Goal: Check status: Check status

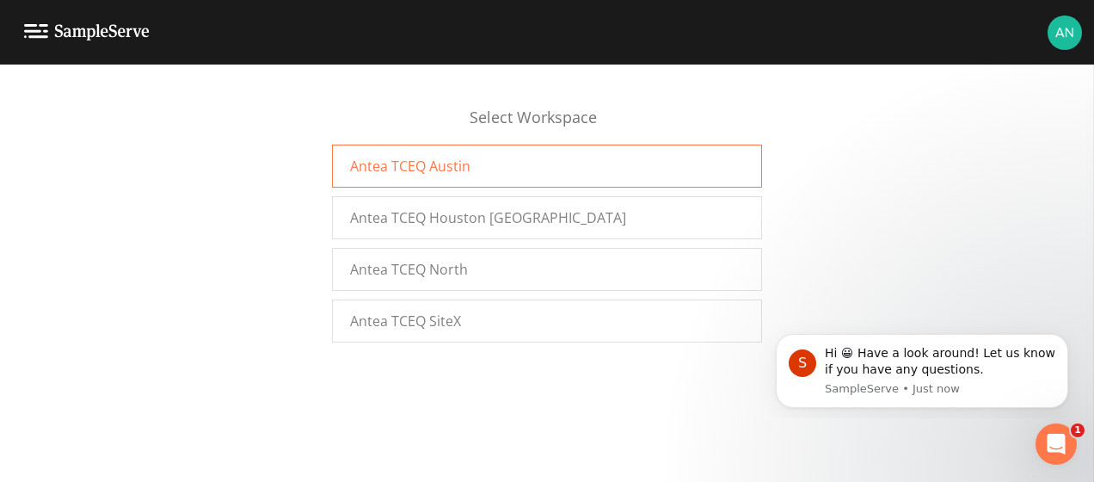
click at [466, 175] on div "Antea TCEQ Austin" at bounding box center [547, 166] width 430 height 43
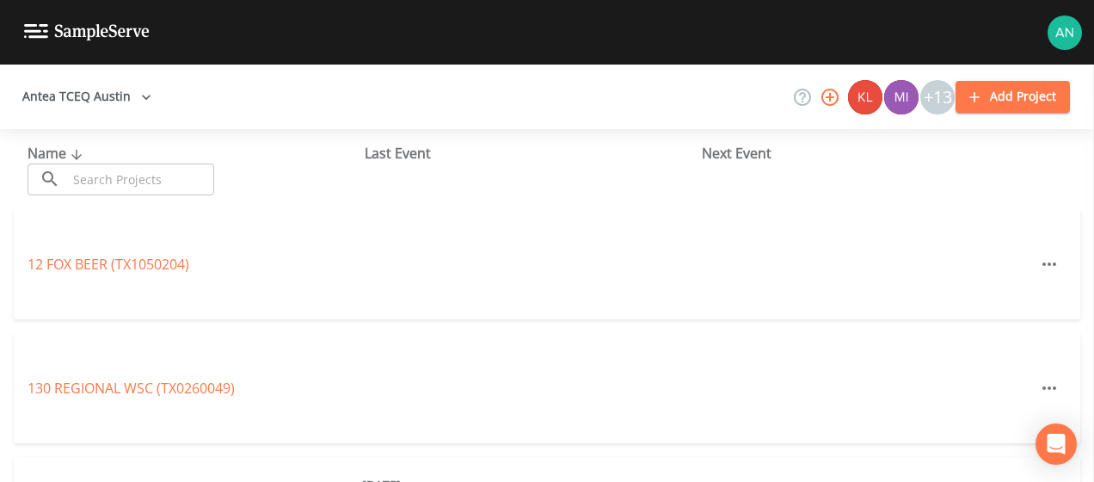
click at [113, 195] on div "Name ​ ​ Last Event Next Event" at bounding box center [547, 169] width 1094 height 80
click at [108, 177] on input "text" at bounding box center [140, 179] width 147 height 32
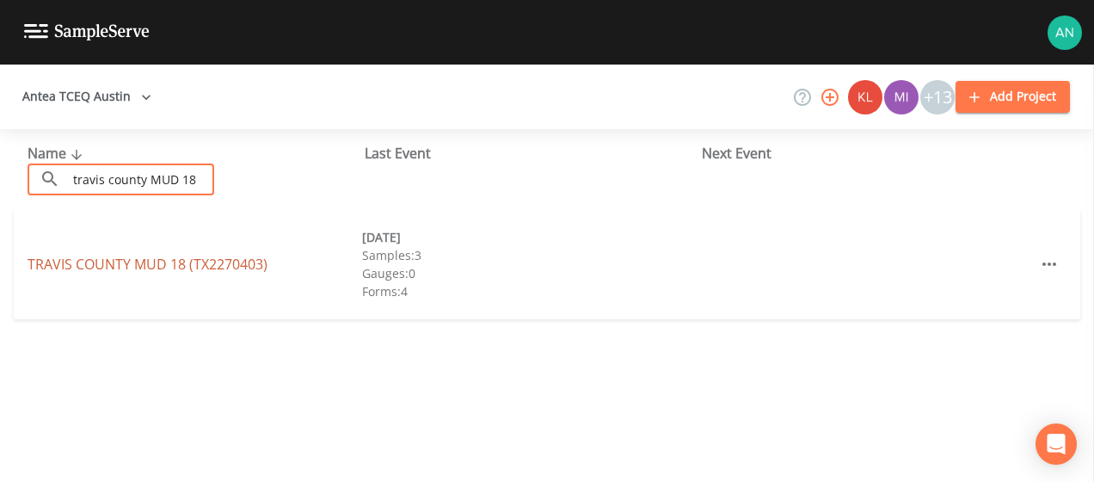
type input "travis county MUD 18"
click at [160, 270] on link "TRAVIS COUNTY MUD 18 (TX2270403)" at bounding box center [148, 264] width 240 height 19
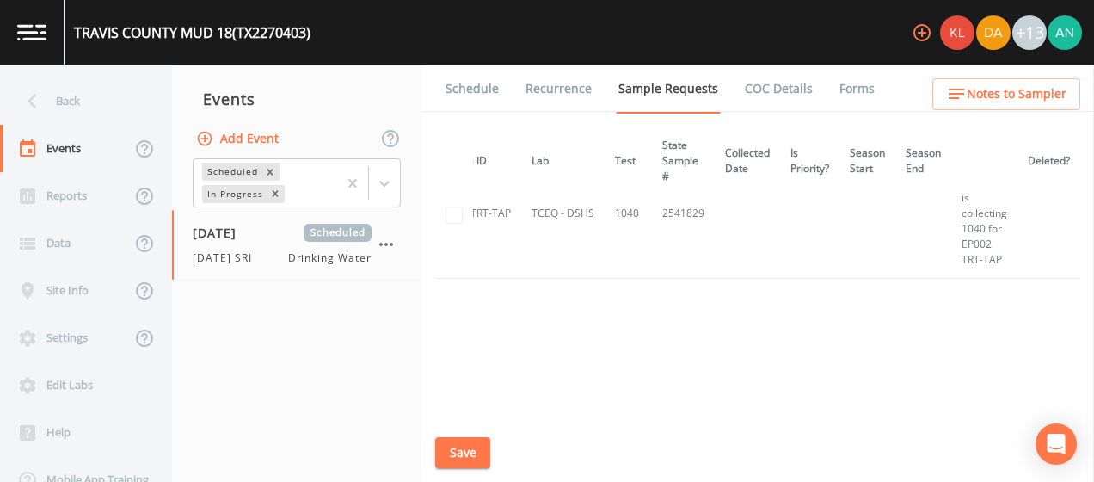
scroll to position [1932, 196]
click at [1001, 311] on div "Dup Trip Period Sample ID Lab Test State Sample # Collected Date Is Priority? S…" at bounding box center [757, 270] width 645 height 286
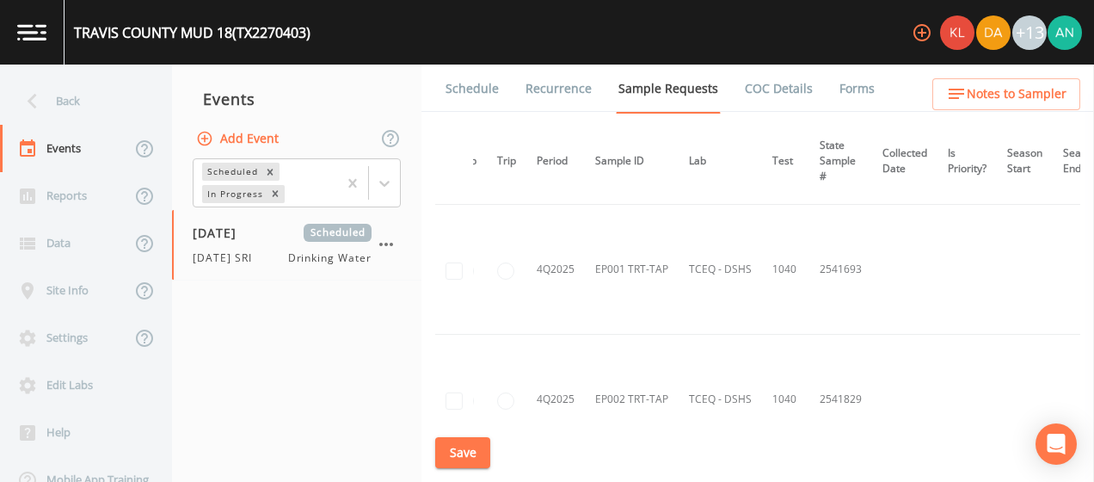
scroll to position [1746, 28]
